Goal: Task Accomplishment & Management: Manage account settings

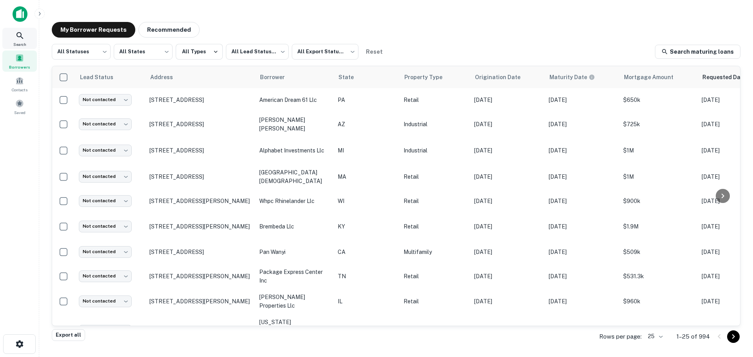
click at [22, 38] on icon at bounding box center [19, 35] width 7 height 7
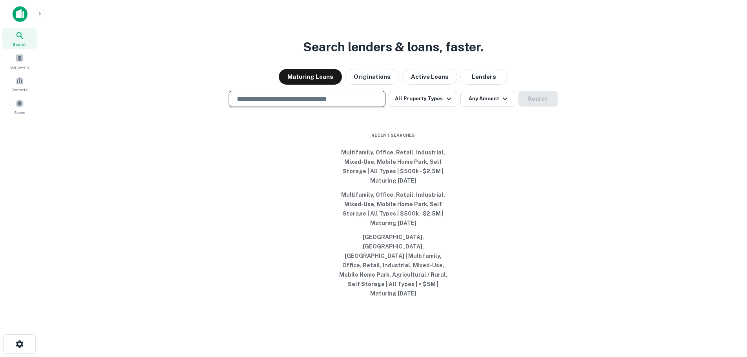
click at [356, 104] on input "text" at bounding box center [307, 98] width 150 height 9
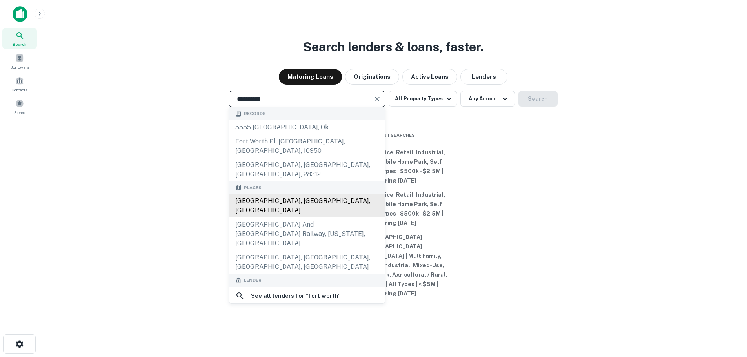
type input "**********"
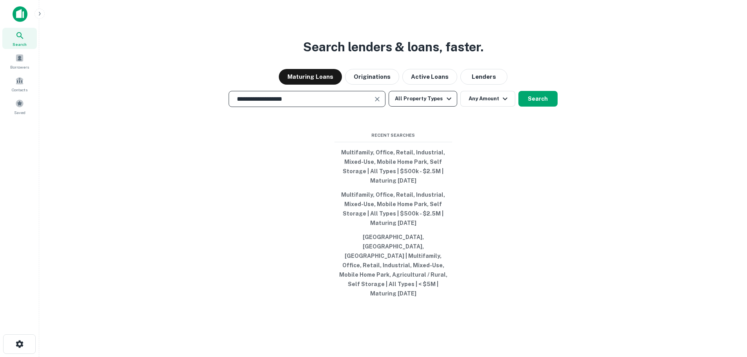
click at [447, 100] on icon "button" at bounding box center [449, 99] width 5 height 3
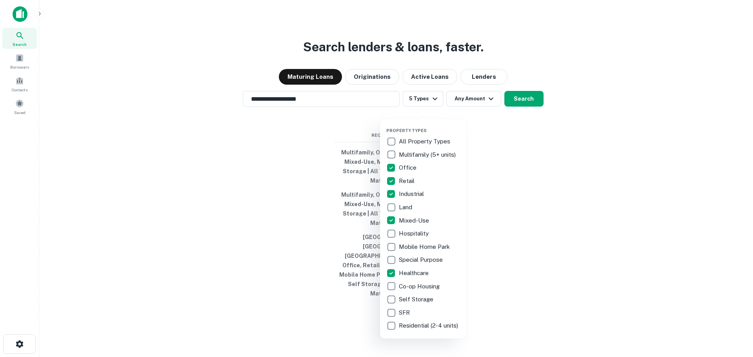
click at [510, 285] on div at bounding box center [376, 178] width 753 height 357
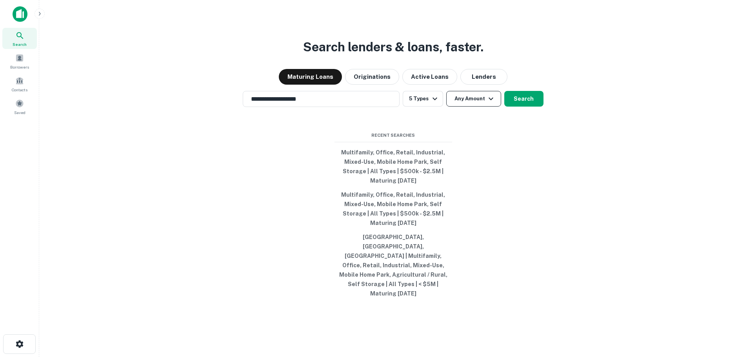
click at [492, 104] on icon "button" at bounding box center [490, 98] width 9 height 9
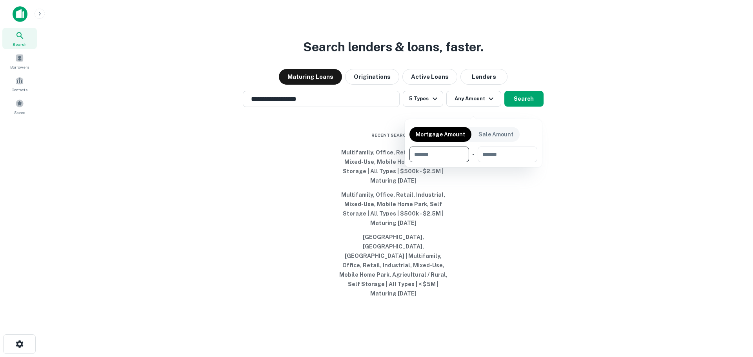
click at [437, 155] on input "number" at bounding box center [436, 155] width 54 height 16
type input "******"
type input "*******"
click at [522, 191] on div at bounding box center [376, 178] width 753 height 357
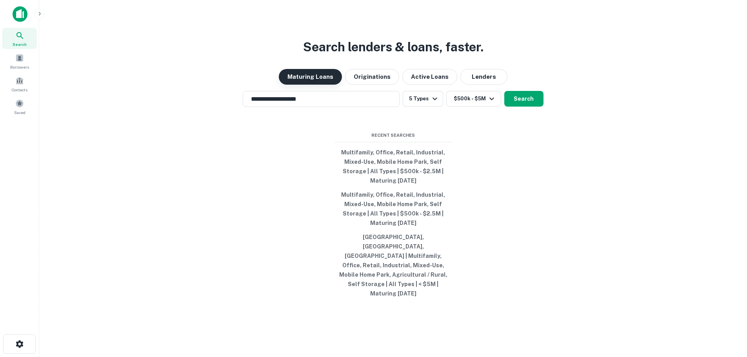
click at [332, 85] on button "Maturing Loans" at bounding box center [310, 77] width 63 height 16
click at [426, 83] on button "Active Loans" at bounding box center [429, 77] width 55 height 16
click at [328, 84] on button "Maturing Loans" at bounding box center [310, 77] width 63 height 16
click at [417, 85] on button "Active Loans" at bounding box center [429, 77] width 55 height 16
click at [493, 144] on div "**********" at bounding box center [392, 197] width 695 height 357
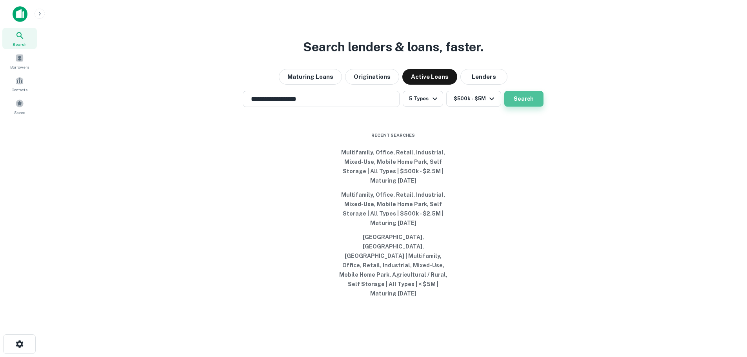
click at [519, 107] on button "Search" at bounding box center [523, 99] width 39 height 16
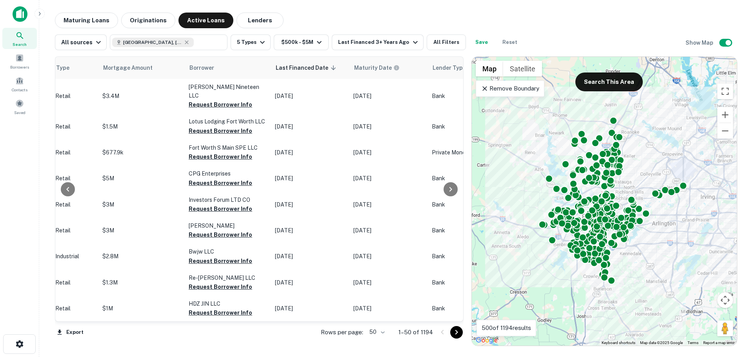
scroll to position [0, 293]
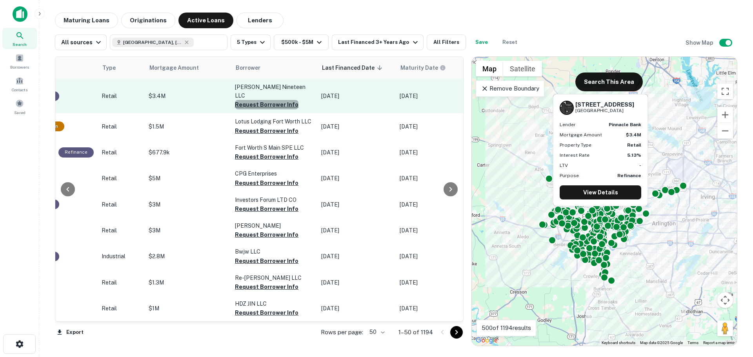
click at [266, 100] on button "Request Borrower Info" at bounding box center [267, 104] width 64 height 9
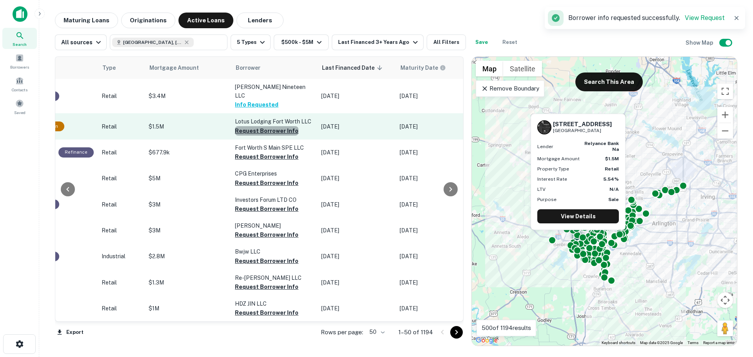
click at [270, 126] on button "Request Borrower Info" at bounding box center [267, 130] width 64 height 9
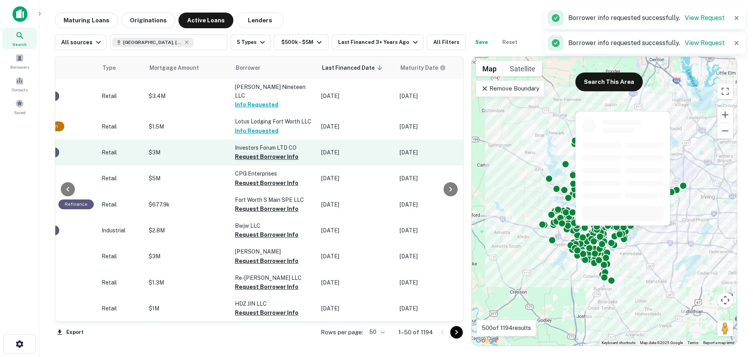
click at [262, 152] on button "Request Borrower Info" at bounding box center [267, 156] width 64 height 9
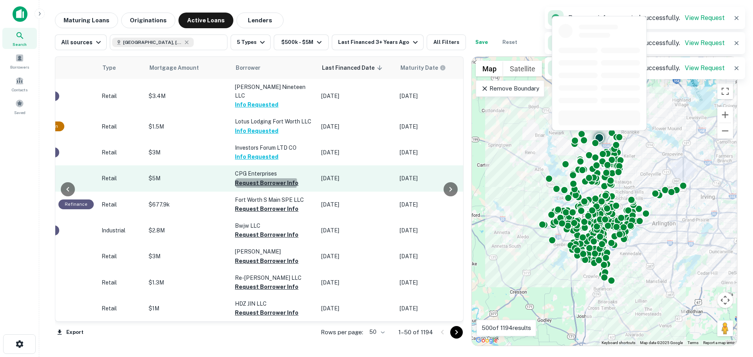
click at [261, 178] on button "Request Borrower Info" at bounding box center [267, 182] width 64 height 9
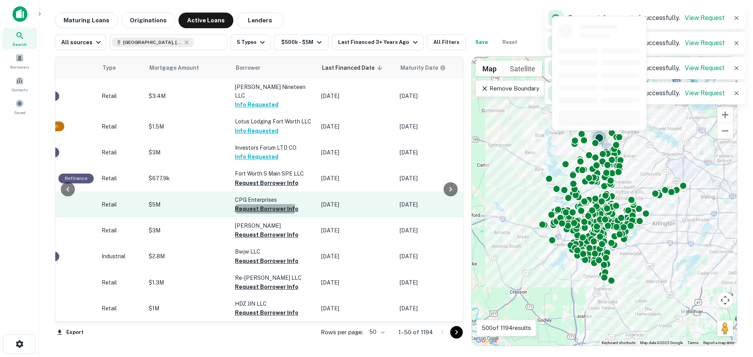
click at [260, 204] on button "Request Borrower Info" at bounding box center [267, 208] width 64 height 9
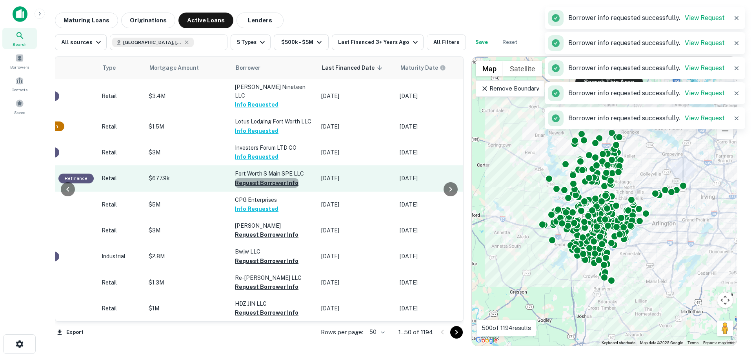
click at [272, 178] on button "Request Borrower Info" at bounding box center [267, 182] width 64 height 9
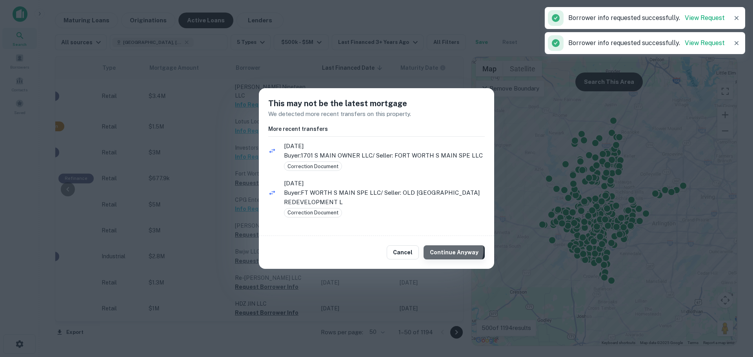
click at [452, 250] on button "Continue Anyway" at bounding box center [453, 252] width 61 height 14
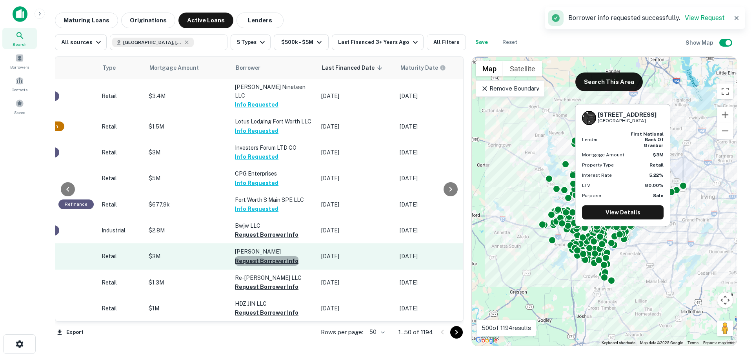
click at [269, 256] on button "Request Borrower Info" at bounding box center [267, 260] width 64 height 9
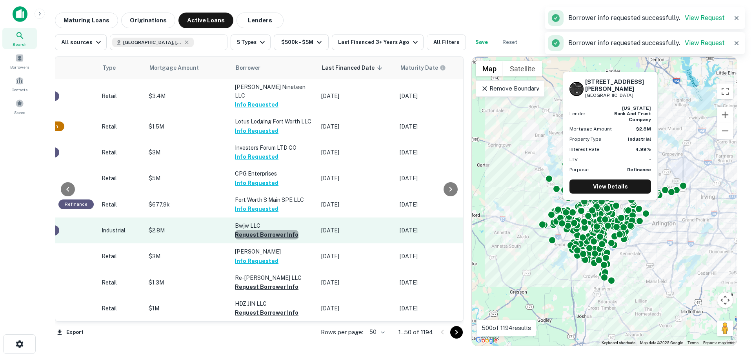
click at [273, 230] on button "Request Borrower Info" at bounding box center [267, 234] width 64 height 9
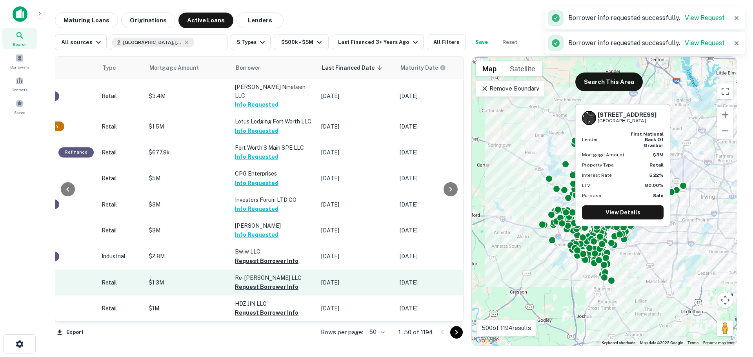
scroll to position [39, 293]
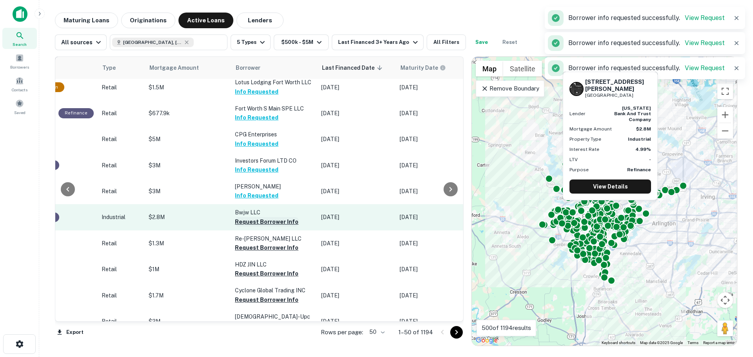
click at [273, 217] on button "Request Borrower Info" at bounding box center [267, 221] width 64 height 9
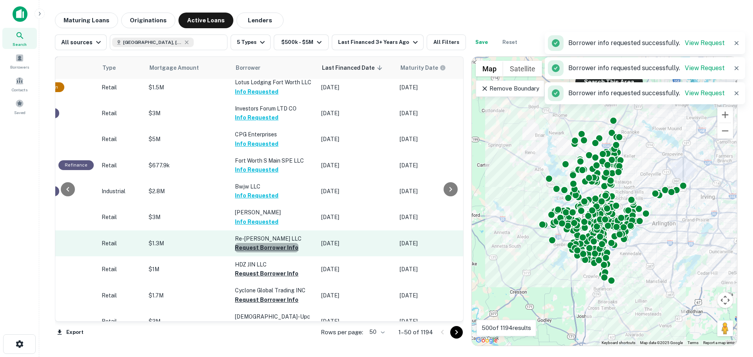
click at [280, 243] on button "Request Borrower Info" at bounding box center [267, 247] width 64 height 9
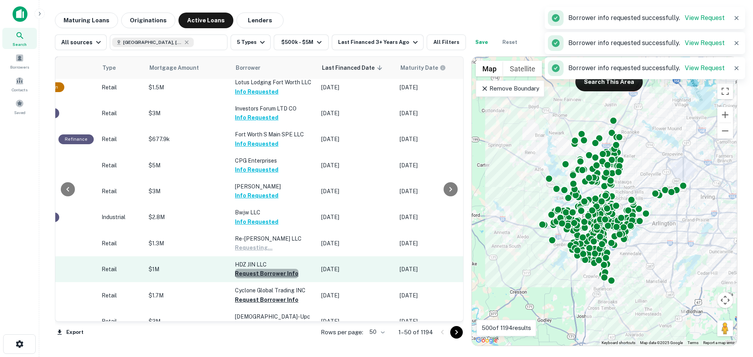
click at [272, 269] on button "Request Borrower Info" at bounding box center [267, 273] width 64 height 9
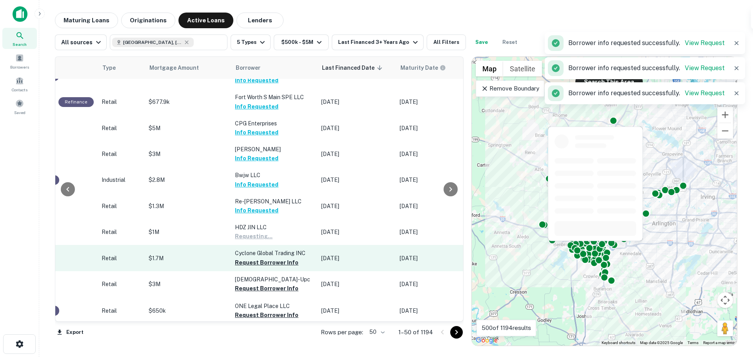
scroll to position [78, 293]
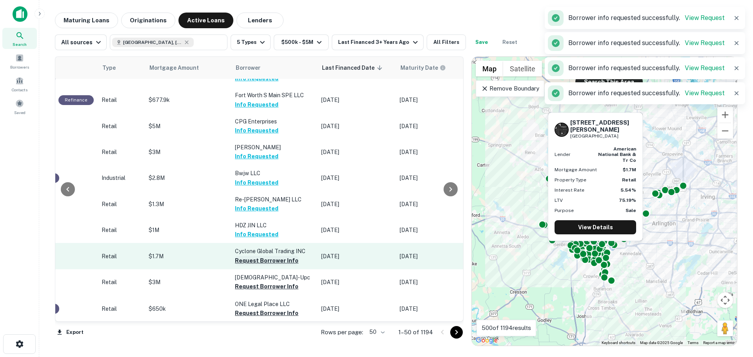
click at [278, 256] on button "Request Borrower Info" at bounding box center [267, 260] width 64 height 9
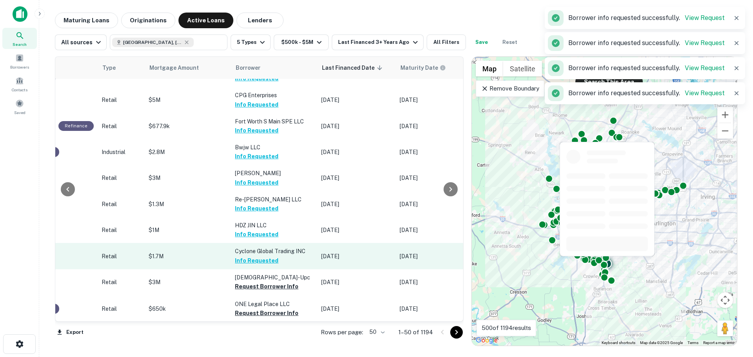
scroll to position [118, 293]
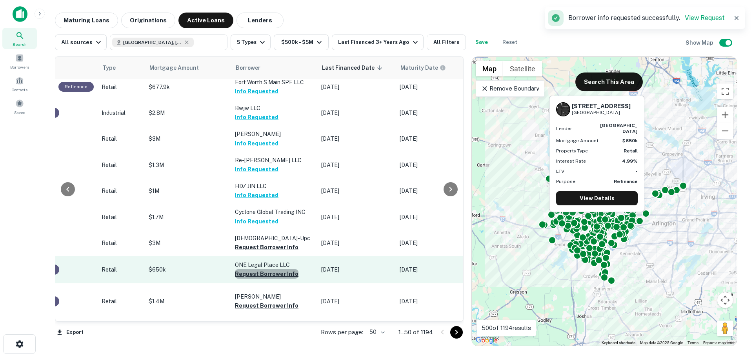
click at [268, 274] on button "Request Borrower Info" at bounding box center [267, 273] width 64 height 9
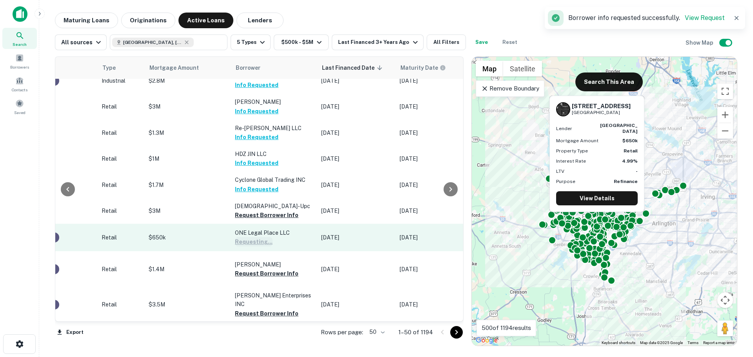
scroll to position [157, 293]
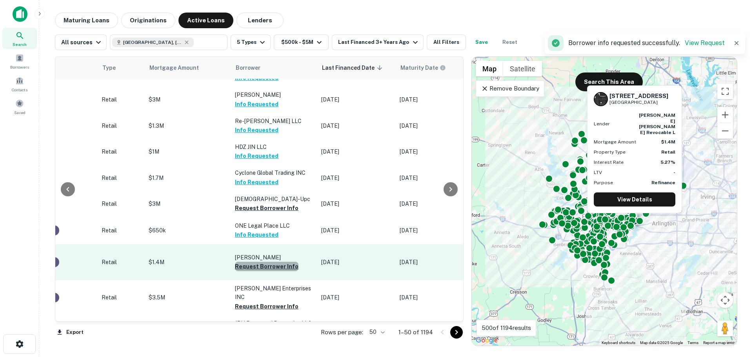
click at [273, 263] on button "Request Borrower Info" at bounding box center [267, 266] width 64 height 9
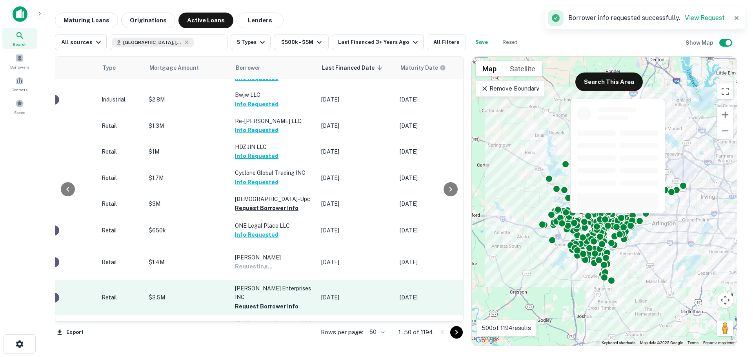
scroll to position [196, 293]
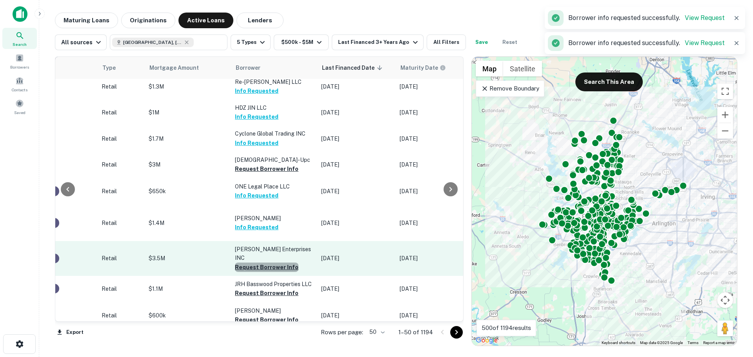
click at [276, 263] on button "Request Borrower Info" at bounding box center [267, 267] width 64 height 9
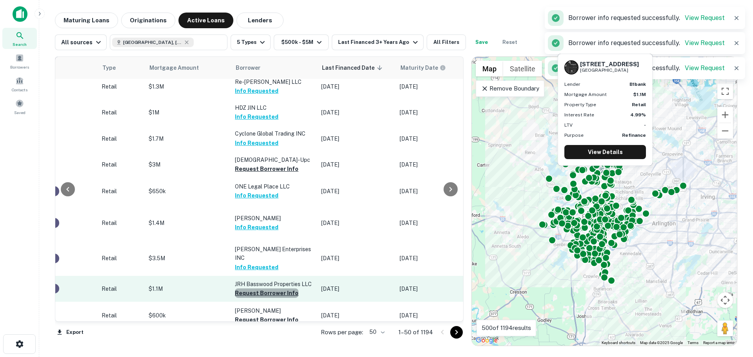
click at [268, 289] on button "Request Borrower Info" at bounding box center [267, 293] width 64 height 9
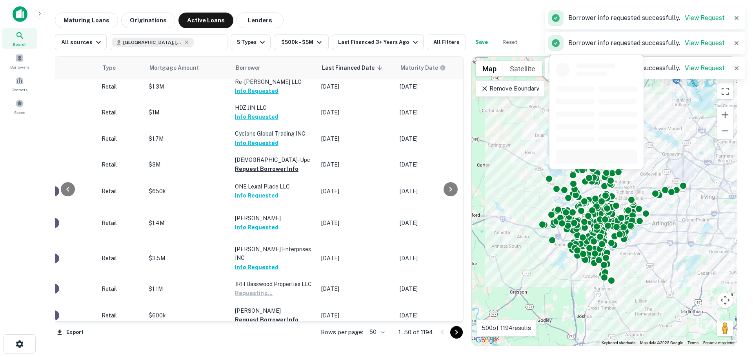
scroll to position [274, 293]
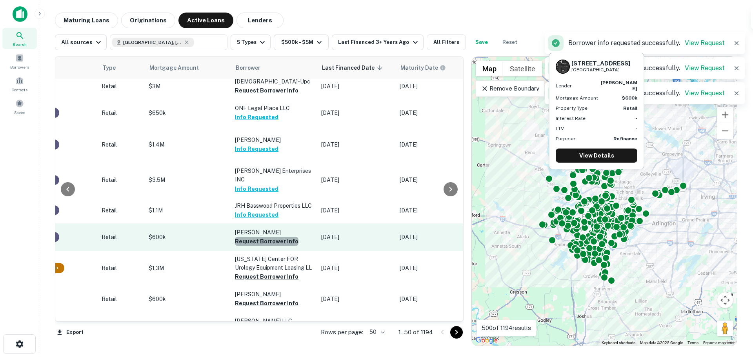
click at [280, 237] on button "Request Borrower Info" at bounding box center [267, 241] width 64 height 9
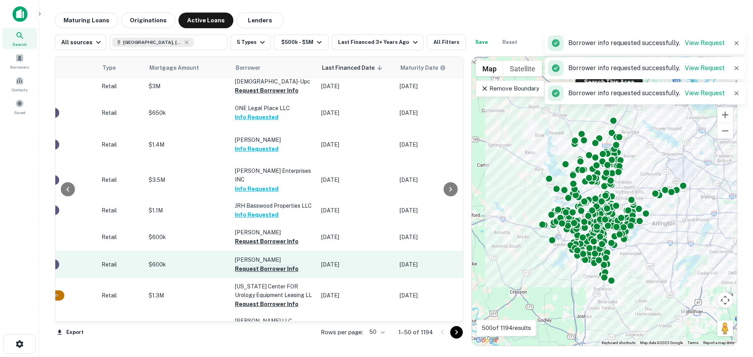
click at [273, 264] on button "Request Borrower Info" at bounding box center [267, 268] width 64 height 9
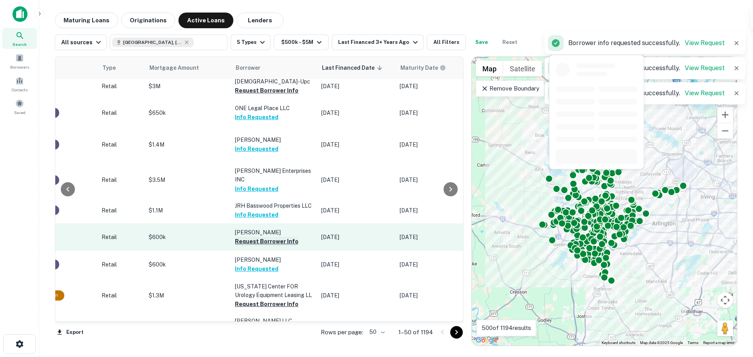
click at [275, 237] on button "Request Borrower Info" at bounding box center [267, 241] width 64 height 9
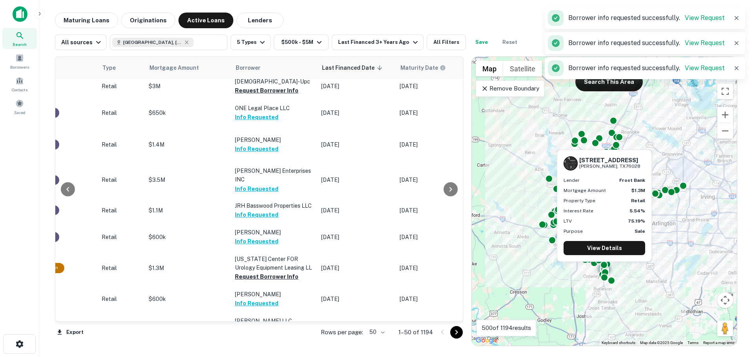
scroll to position [353, 293]
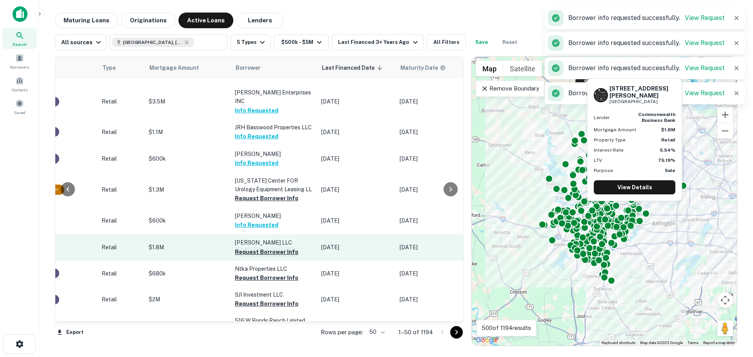
click at [279, 247] on button "Request Borrower Info" at bounding box center [267, 251] width 64 height 9
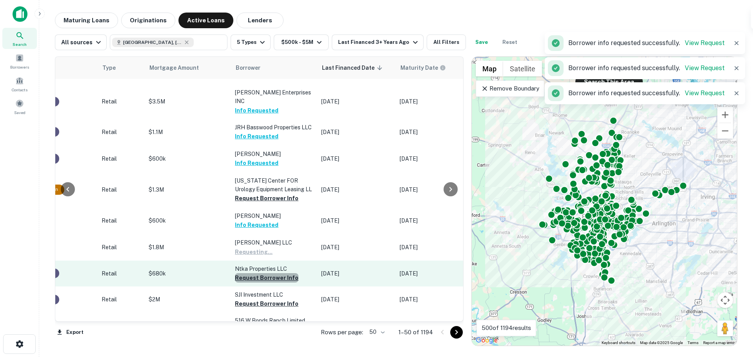
click at [272, 273] on button "Request Borrower Info" at bounding box center [267, 277] width 64 height 9
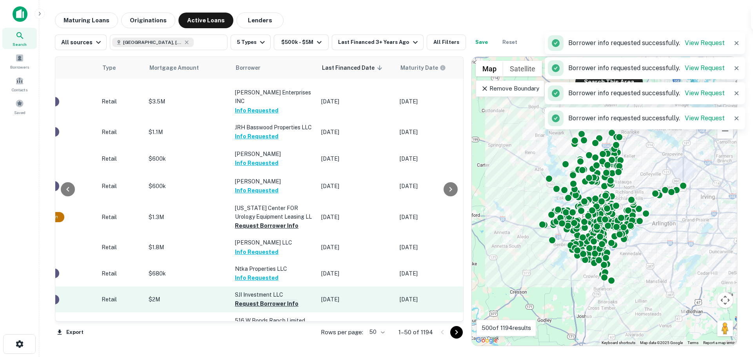
click at [270, 299] on button "Request Borrower Info" at bounding box center [267, 303] width 64 height 9
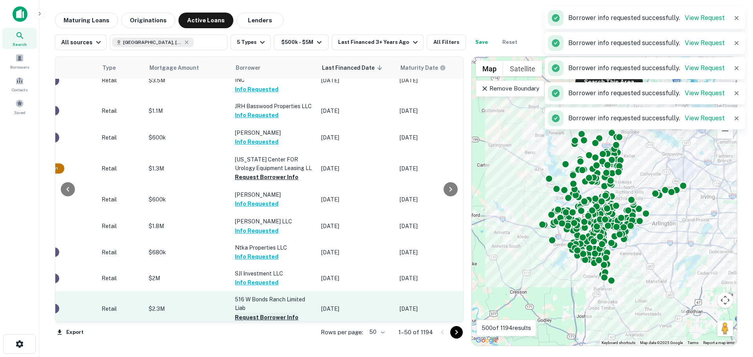
scroll to position [392, 293]
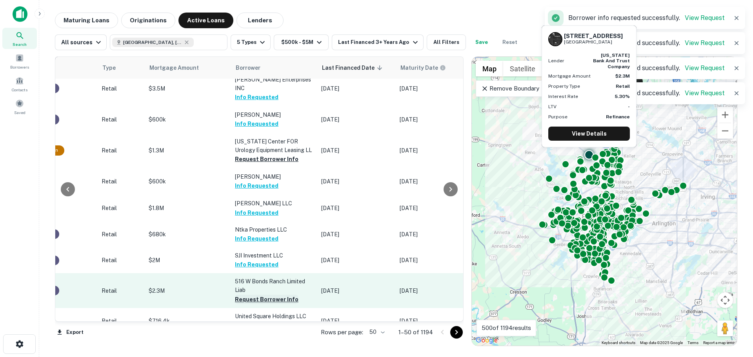
click at [268, 295] on button "Request Borrower Info" at bounding box center [267, 299] width 64 height 9
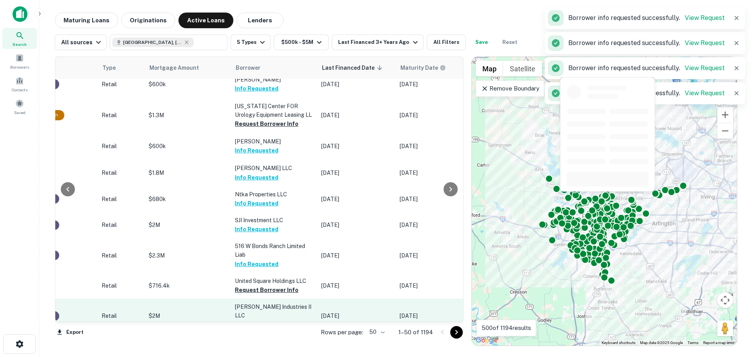
scroll to position [431, 293]
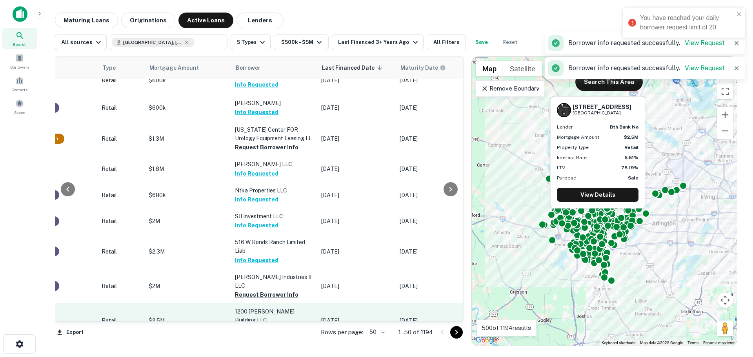
click at [261, 325] on button "Request Borrower Info" at bounding box center [267, 329] width 64 height 9
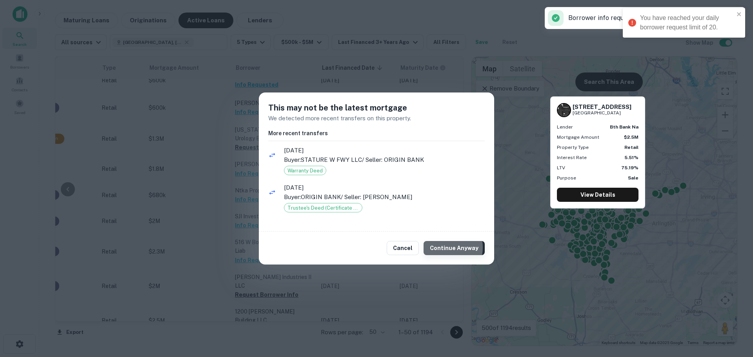
click at [449, 247] on button "Continue Anyway" at bounding box center [453, 248] width 61 height 14
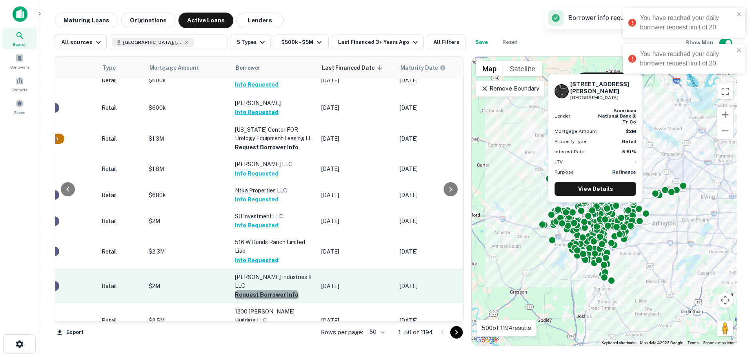
click at [278, 290] on button "Request Borrower Info" at bounding box center [267, 294] width 64 height 9
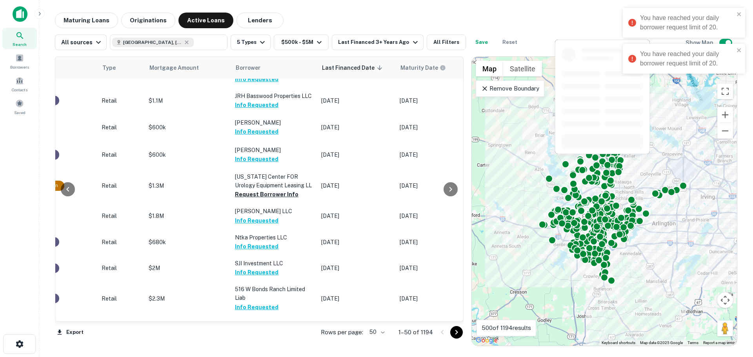
scroll to position [314, 293]
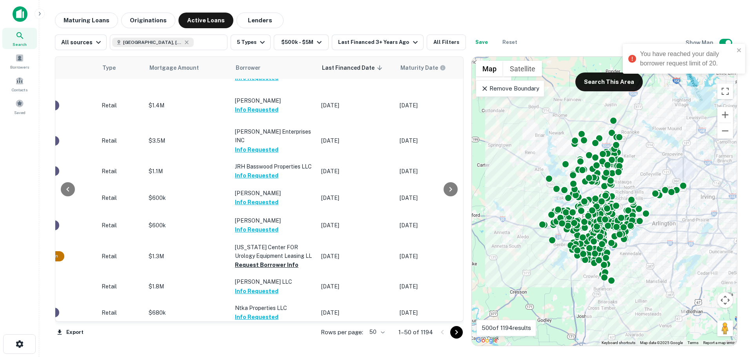
click at [476, 40] on button "Save" at bounding box center [481, 43] width 25 height 16
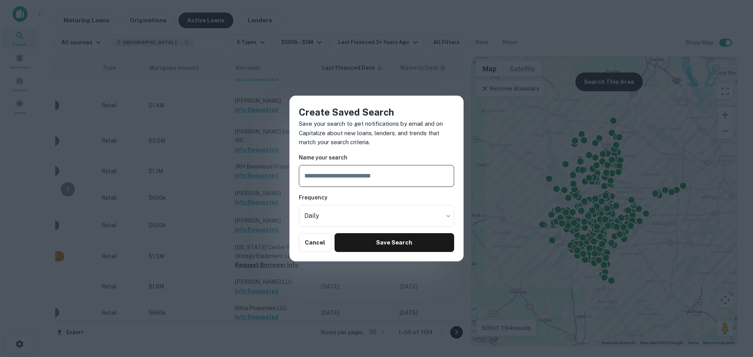
click at [358, 174] on input "text" at bounding box center [376, 176] width 155 height 22
type input "**********"
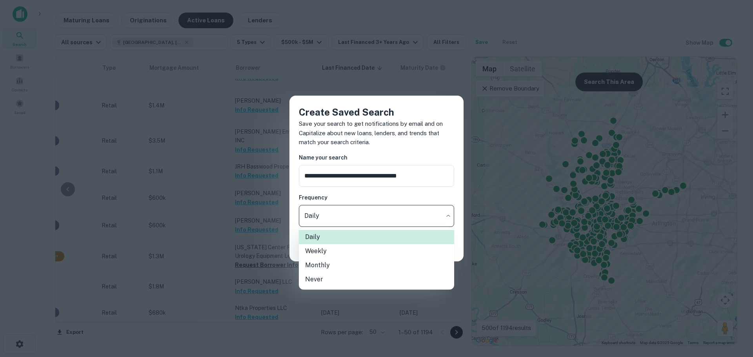
click at [427, 216] on body "Search Borrowers Contacts Saved Maturing Loans Originations Active Loans Lender…" at bounding box center [376, 178] width 753 height 357
click at [372, 237] on li "Daily" at bounding box center [376, 237] width 155 height 14
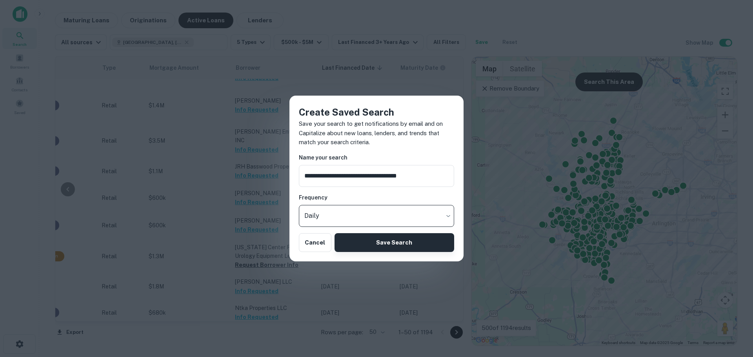
click at [384, 241] on button "Save Search" at bounding box center [394, 242] width 120 height 19
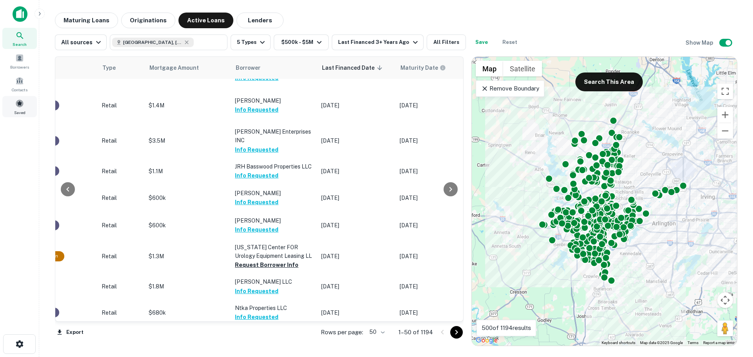
click at [18, 104] on span at bounding box center [19, 103] width 9 height 9
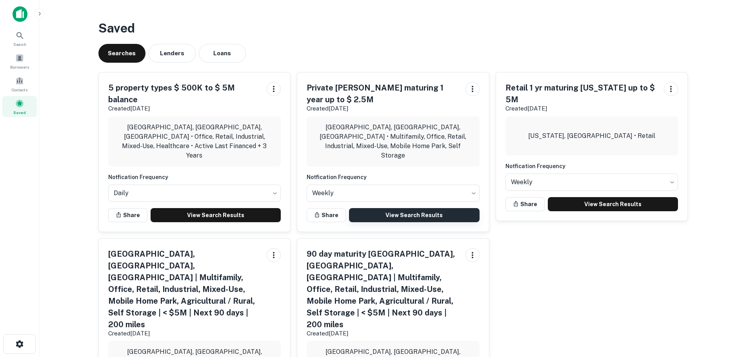
click at [443, 208] on link "View Search Results" at bounding box center [414, 215] width 131 height 14
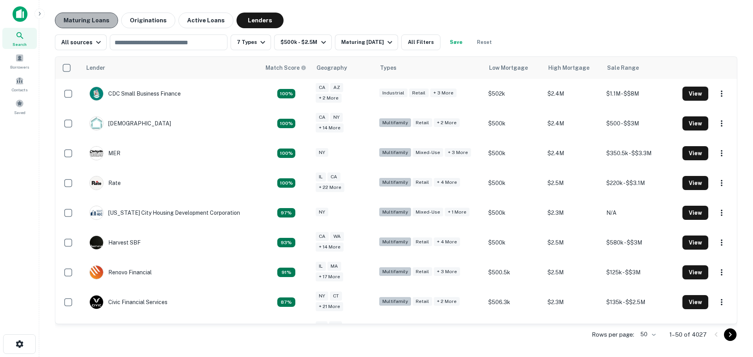
click at [101, 22] on button "Maturing Loans" at bounding box center [86, 21] width 63 height 16
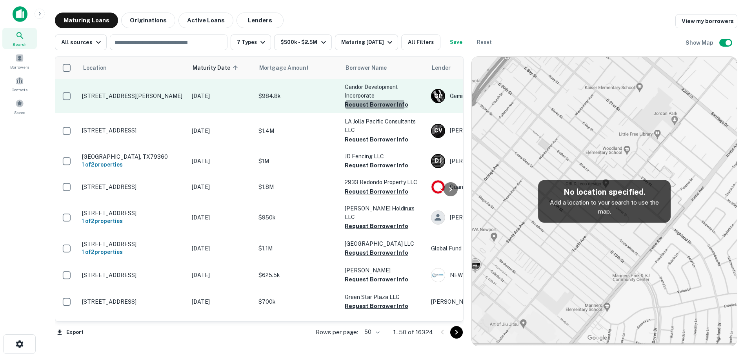
click at [368, 105] on button "Request Borrower Info" at bounding box center [377, 104] width 64 height 9
